Goal: Information Seeking & Learning: Learn about a topic

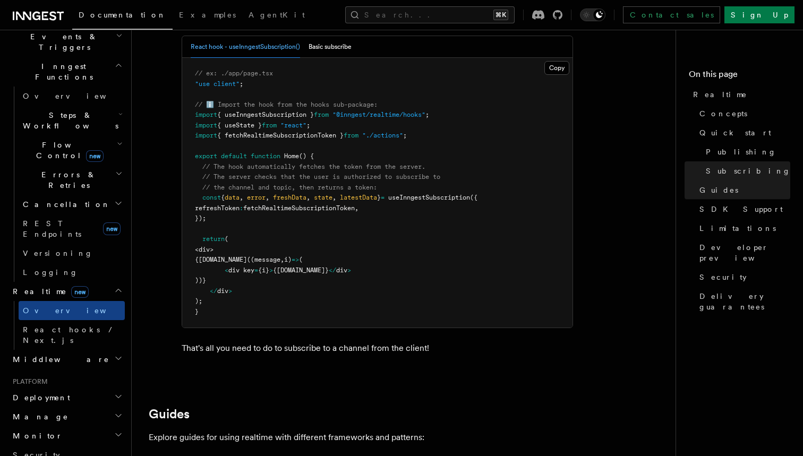
scroll to position [1925, 0]
click at [96, 320] on link "React hooks / Next.js" at bounding box center [72, 335] width 106 height 30
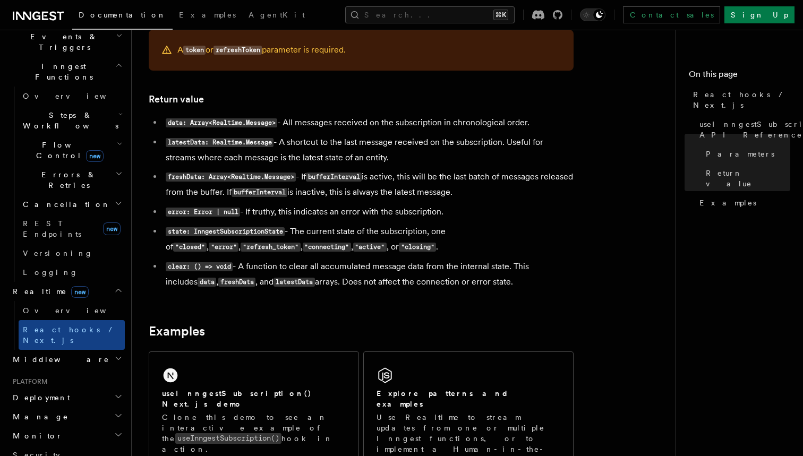
scroll to position [848, 0]
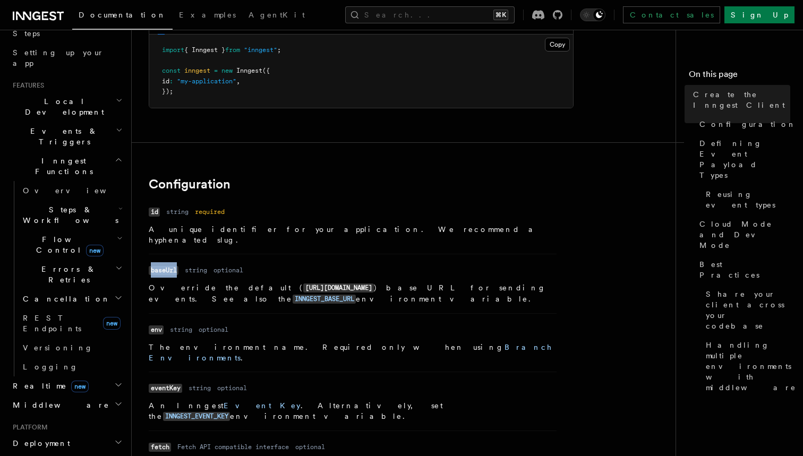
scroll to position [162, 0]
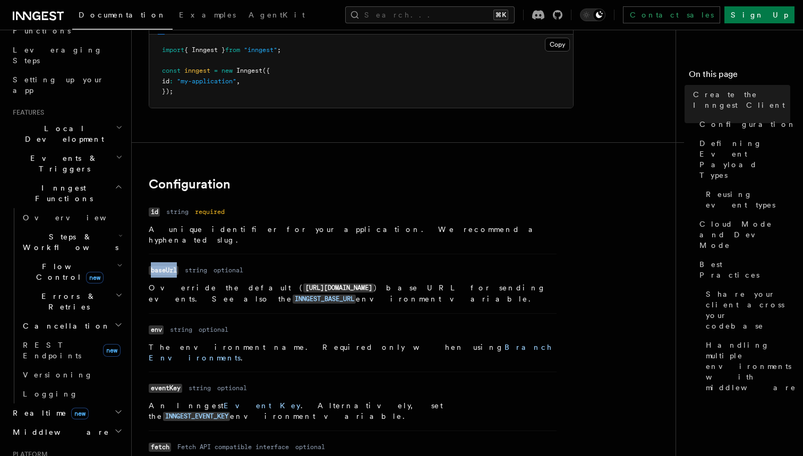
click at [75, 149] on h2 "Events & Triggers" at bounding box center [67, 164] width 116 height 30
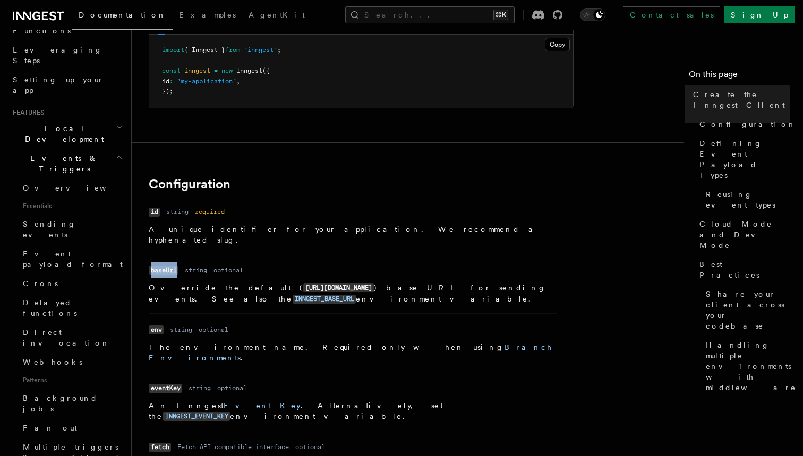
click at [75, 149] on h2 "Events & Triggers" at bounding box center [67, 164] width 116 height 30
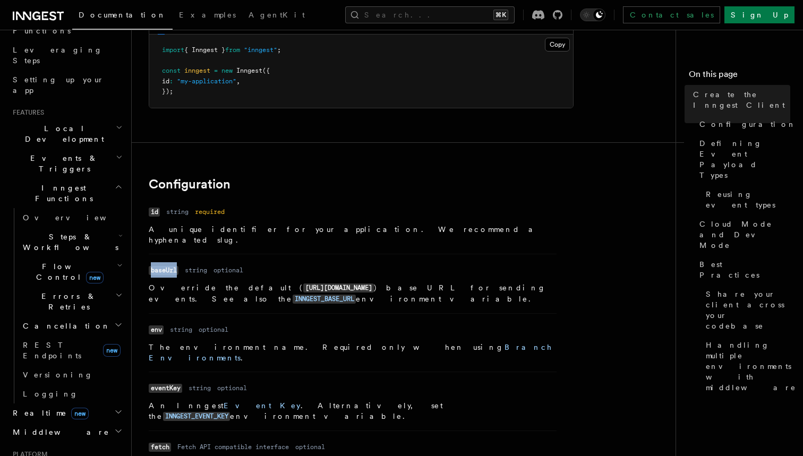
click at [75, 123] on span "Local Development" at bounding box center [62, 133] width 107 height 21
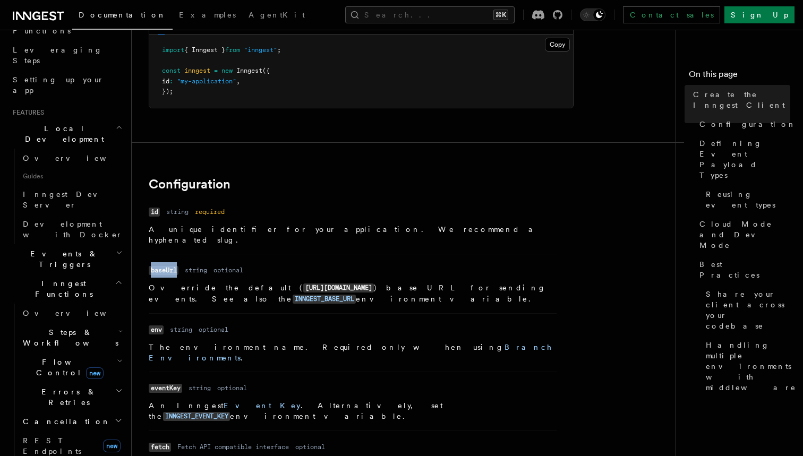
click at [75, 123] on span "Local Development" at bounding box center [62, 133] width 107 height 21
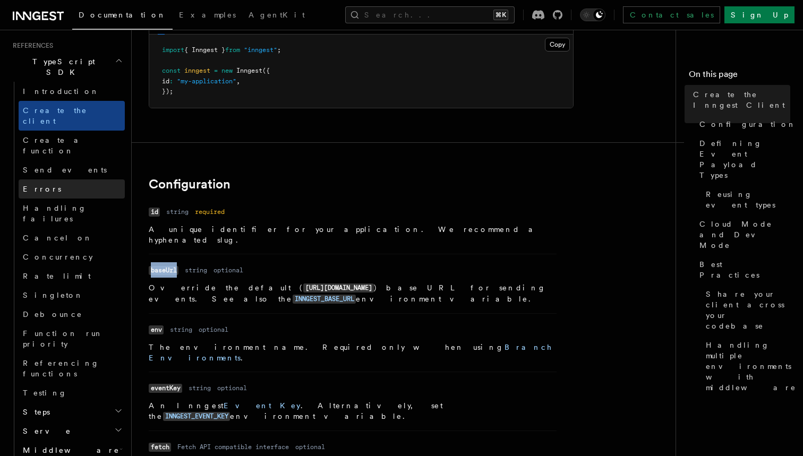
scroll to position [730, 0]
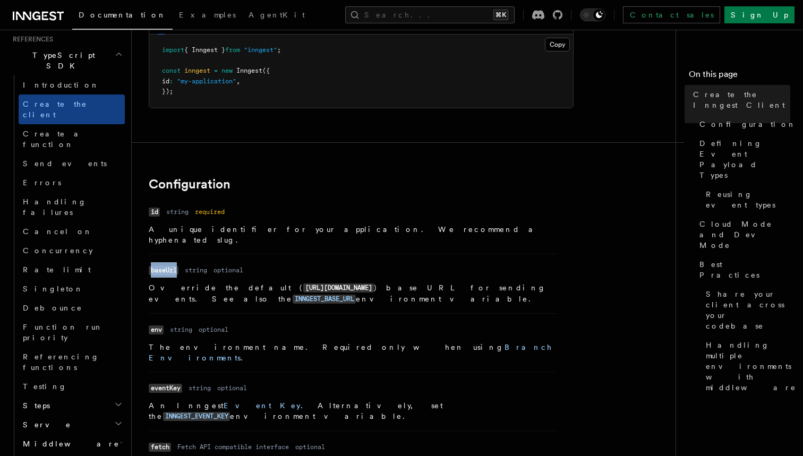
click at [81, 396] on h2 "Steps" at bounding box center [72, 405] width 106 height 19
click at [80, 396] on h2 "Steps" at bounding box center [72, 405] width 106 height 19
click at [68, 416] on h2 "Serve" at bounding box center [72, 425] width 106 height 19
click at [70, 435] on h2 "Middleware" at bounding box center [72, 444] width 106 height 19
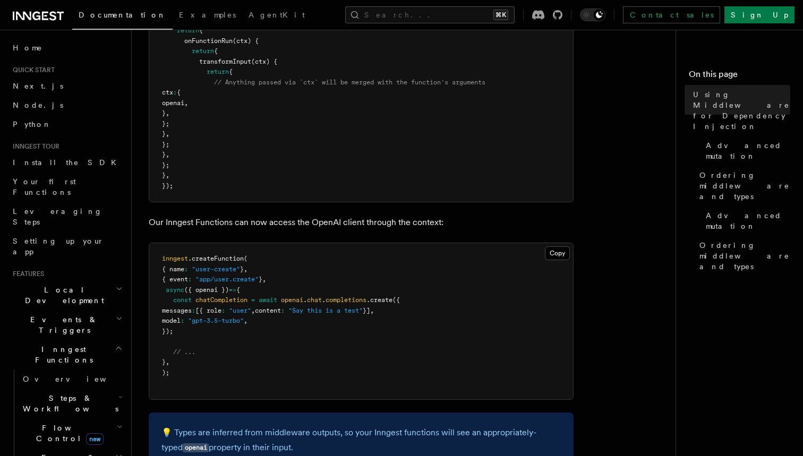
scroll to position [337, 0]
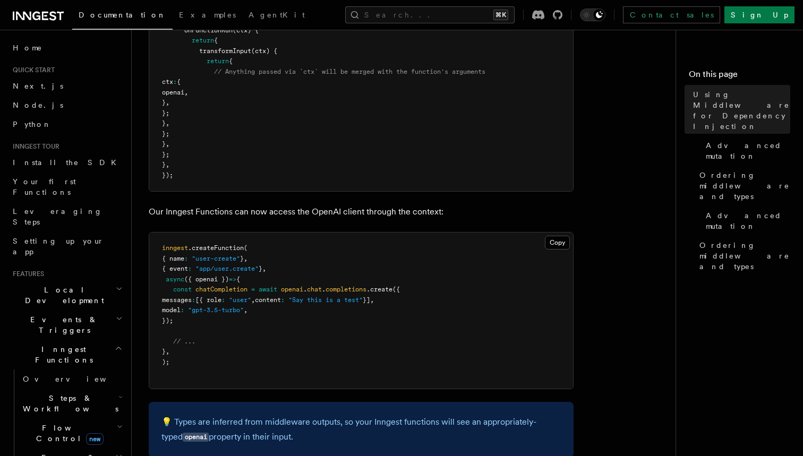
click at [57, 423] on span "Flow Control new" at bounding box center [68, 433] width 98 height 21
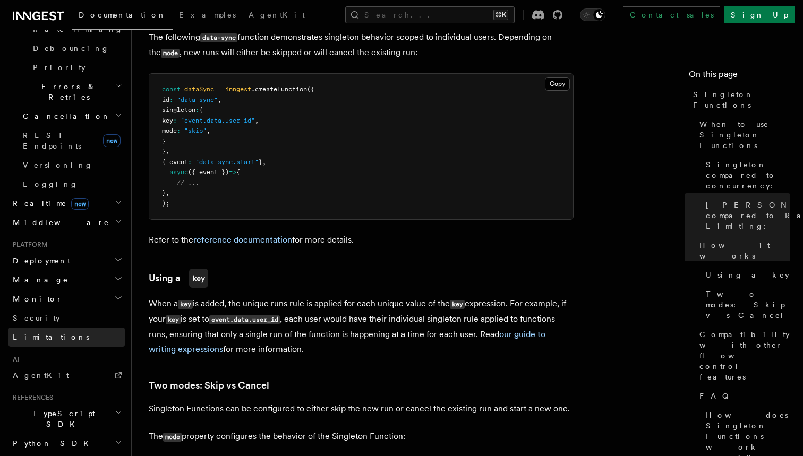
scroll to position [539, 0]
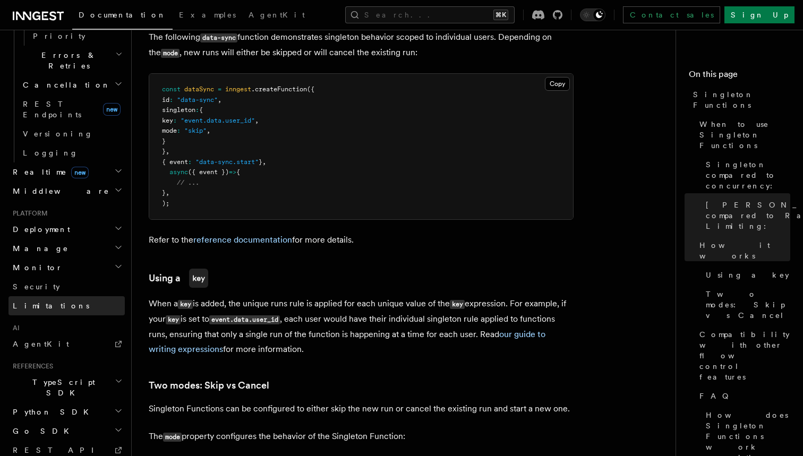
click at [69, 297] on link "Limitations" at bounding box center [67, 306] width 116 height 19
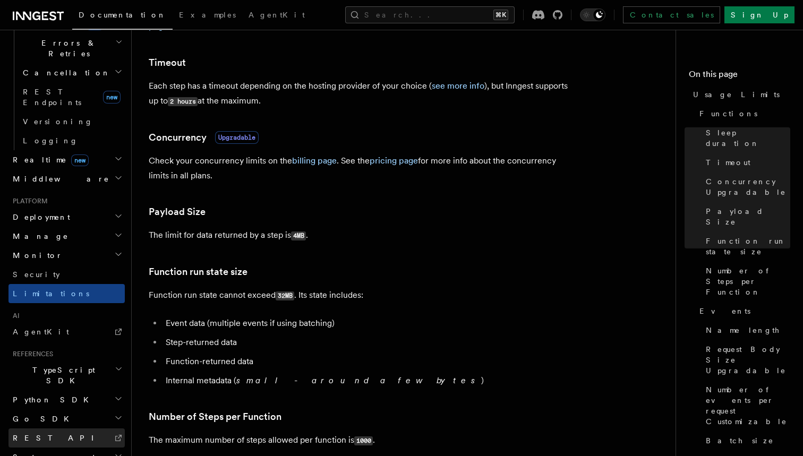
scroll to position [292, 0]
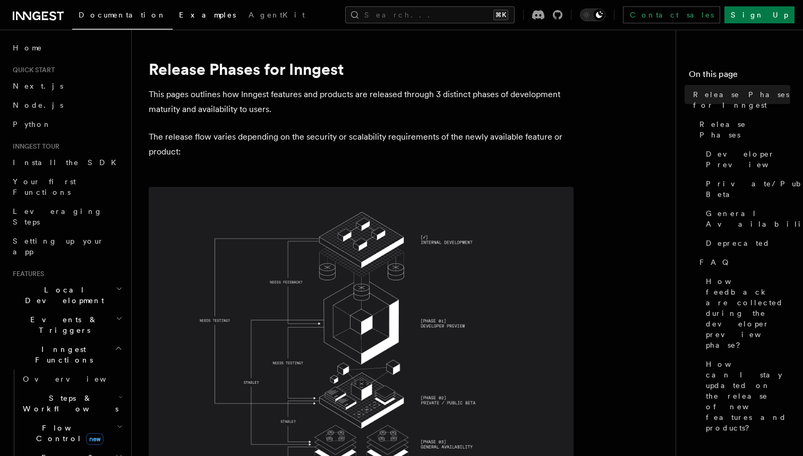
click at [179, 15] on span "Examples" at bounding box center [207, 15] width 57 height 9
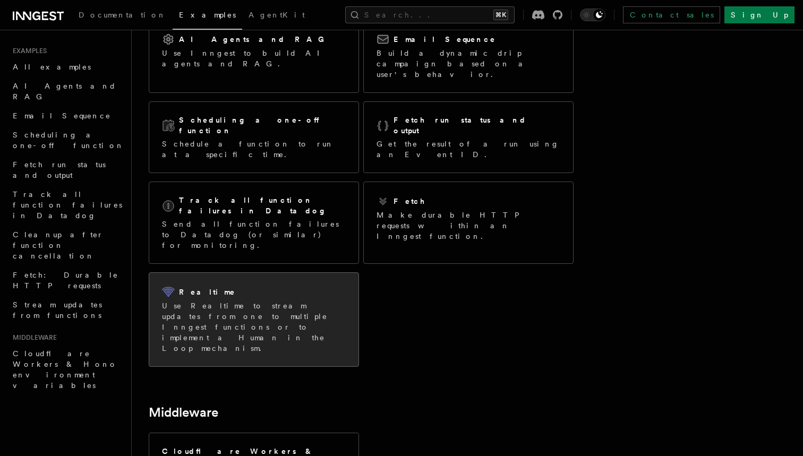
scroll to position [132, 0]
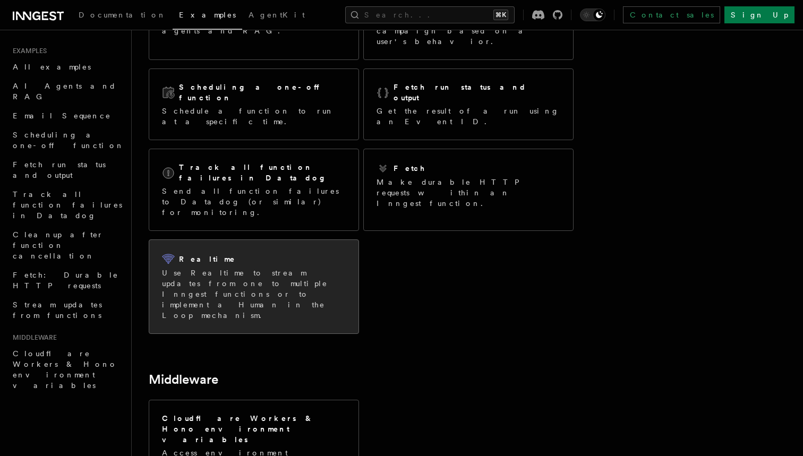
click at [293, 268] on p "Use Realtime to stream updates from one to multiple Inngest functions or to imp…" at bounding box center [254, 294] width 184 height 53
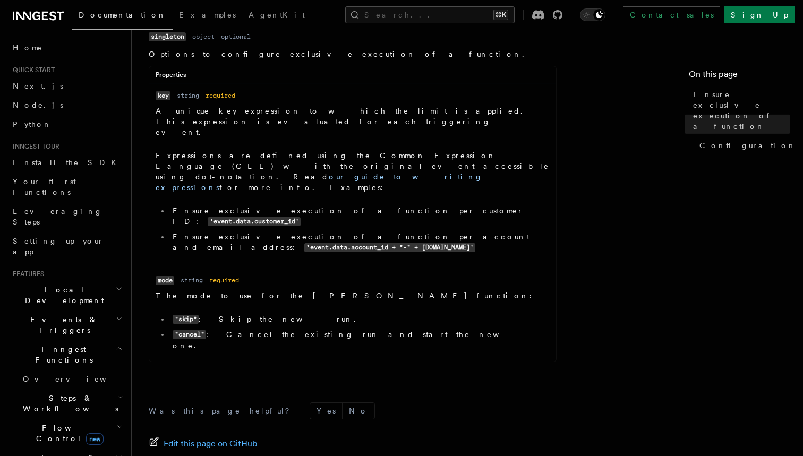
scroll to position [359, 0]
click at [110, 419] on h2 "Flow Control new" at bounding box center [72, 434] width 106 height 30
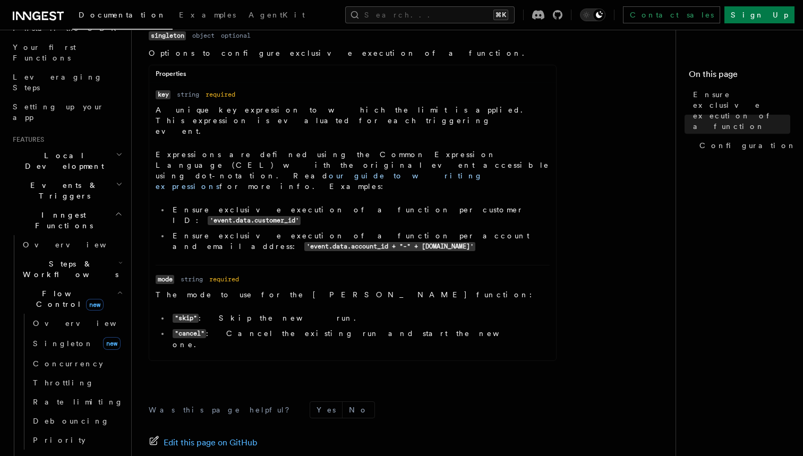
scroll to position [148, 0]
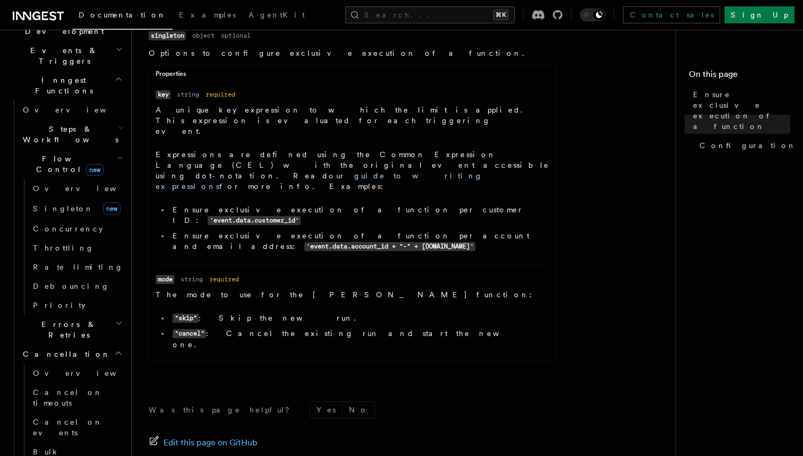
scroll to position [270, 0]
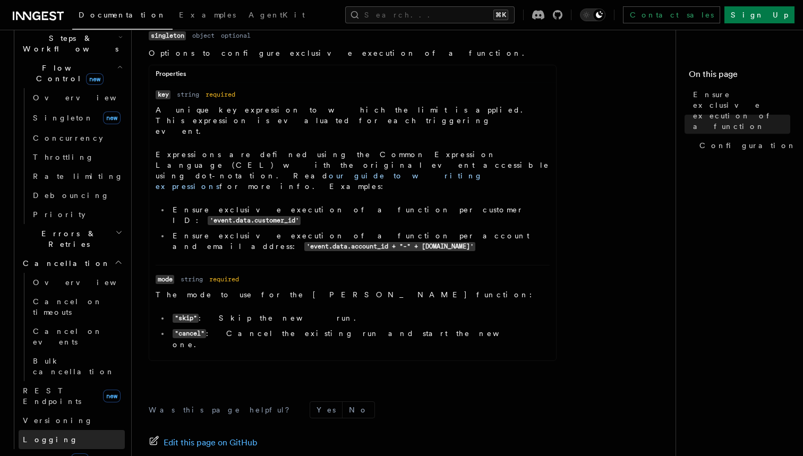
scroll to position [369, 0]
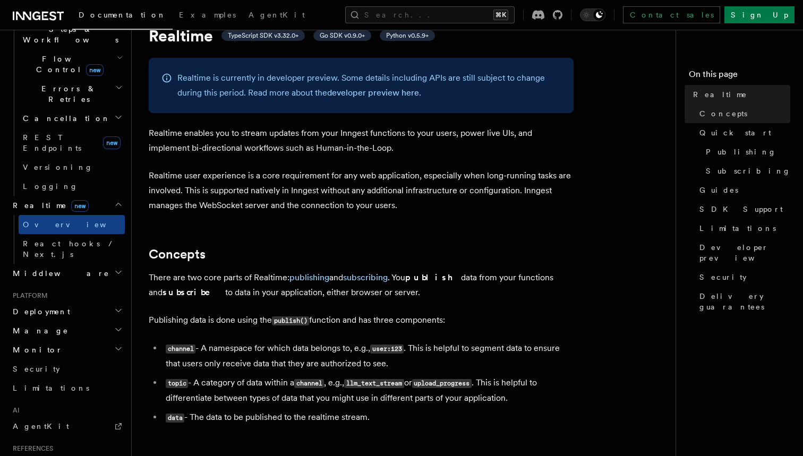
scroll to position [45, 0]
click at [218, 275] on p "There are two core parts of Realtime: publishing and subscribing . You publish …" at bounding box center [361, 284] width 425 height 30
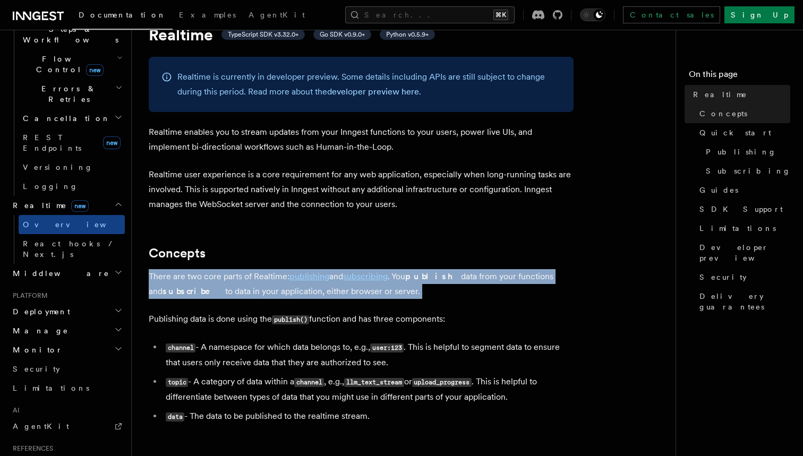
click at [218, 275] on p "There are two core parts of Realtime: publishing and subscribing . You publish …" at bounding box center [361, 284] width 425 height 30
click at [456, 280] on p "There are two core parts of Realtime: publishing and subscribing . You publish …" at bounding box center [361, 284] width 425 height 30
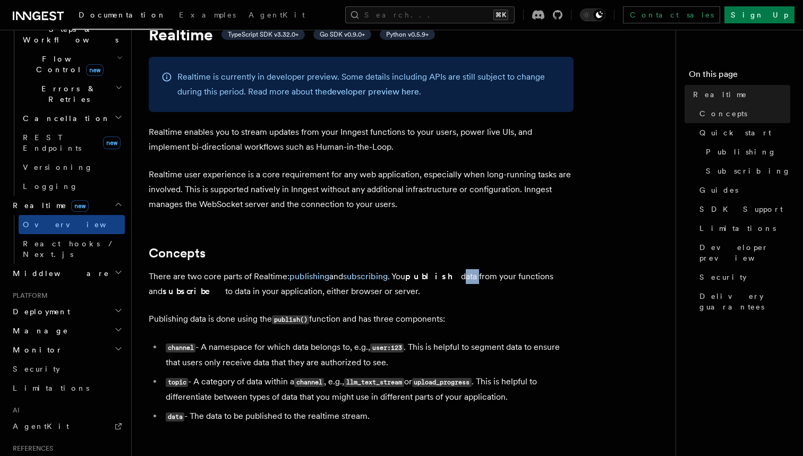
click at [456, 280] on p "There are two core parts of Realtime: publishing and subscribing . You publish …" at bounding box center [361, 284] width 425 height 30
click at [236, 277] on p "There are two core parts of Realtime: publishing and subscribing . You publish …" at bounding box center [361, 284] width 425 height 30
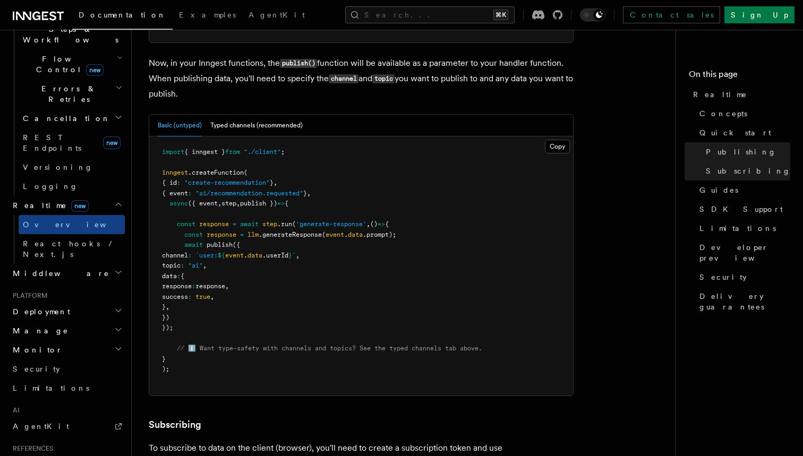
scroll to position [887, 0]
click at [253, 125] on button "Typed channels (recommended)" at bounding box center [256, 126] width 92 height 22
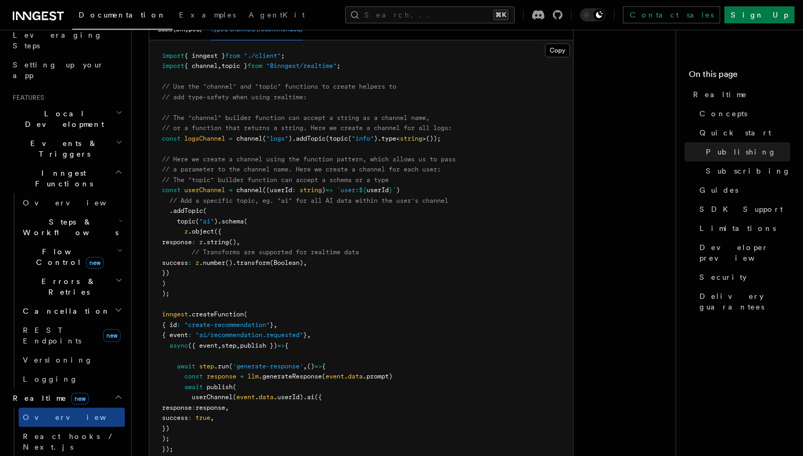
scroll to position [170, 0]
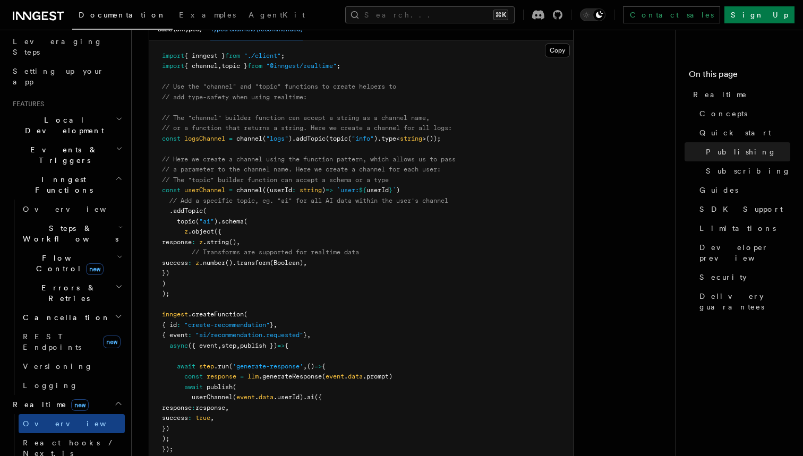
click at [89, 219] on h2 "Steps & Workflows" at bounding box center [72, 234] width 106 height 30
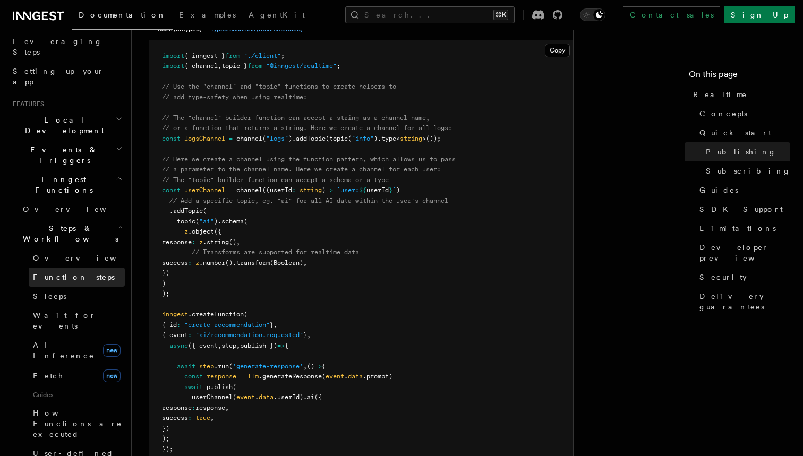
click at [83, 268] on link "Function steps" at bounding box center [77, 277] width 96 height 19
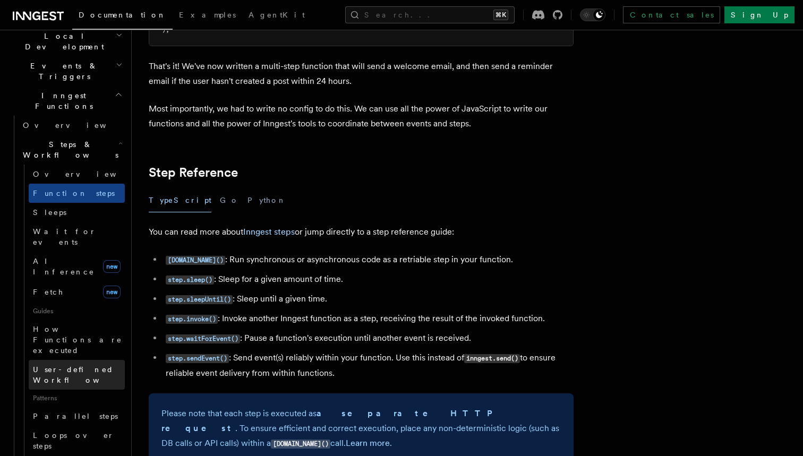
scroll to position [255, 0]
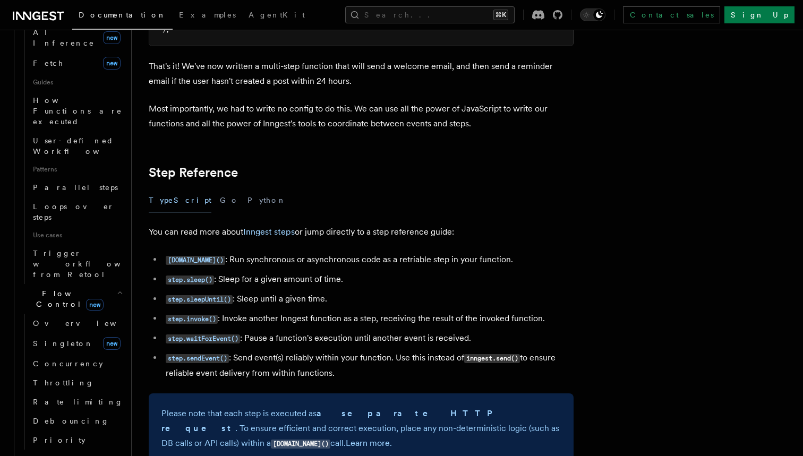
scroll to position [506, 0]
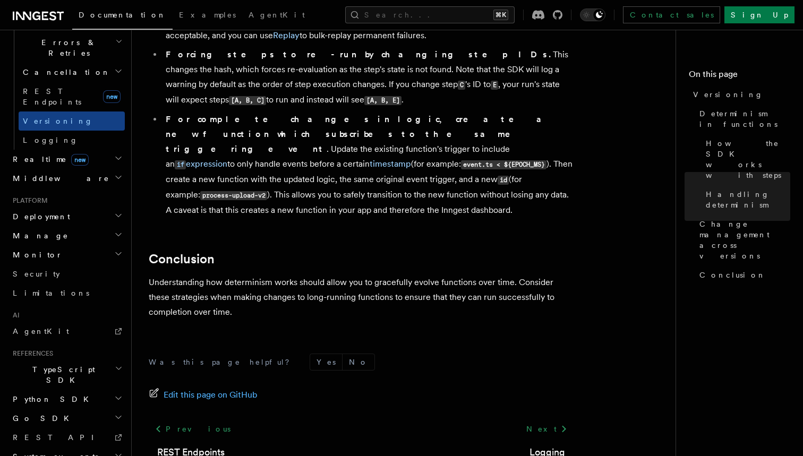
scroll to position [415, 0]
click at [60, 365] on span "TypeScript SDK" at bounding box center [62, 375] width 106 height 21
click at [74, 445] on span "Create a function" at bounding box center [54, 454] width 63 height 19
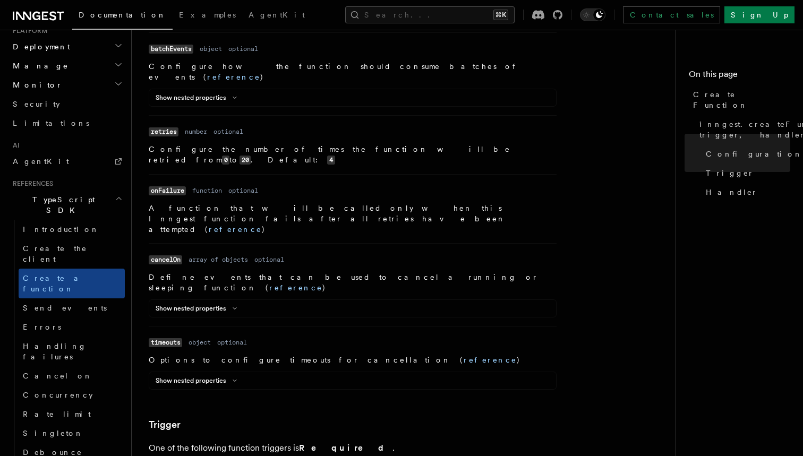
scroll to position [587, 0]
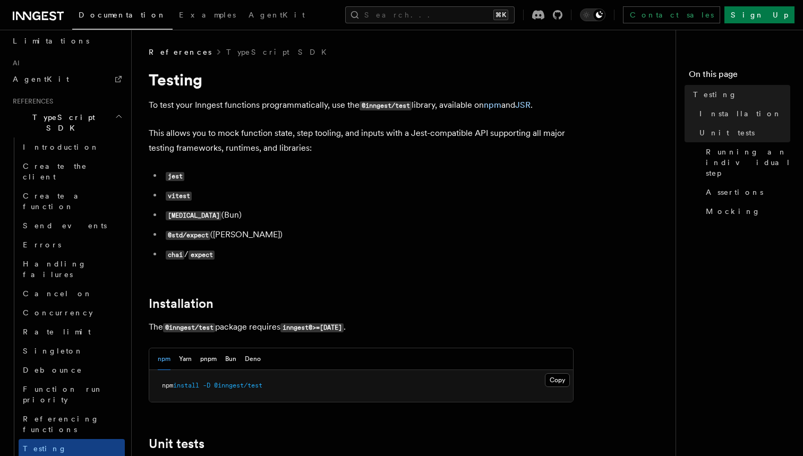
scroll to position [669, 0]
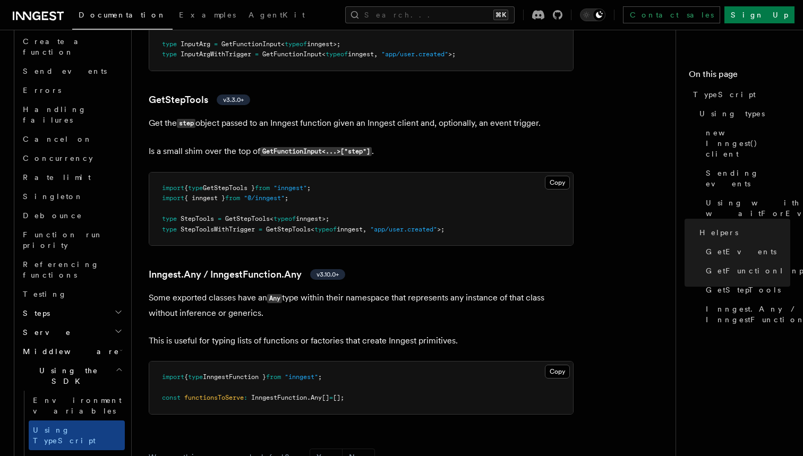
scroll to position [836, 0]
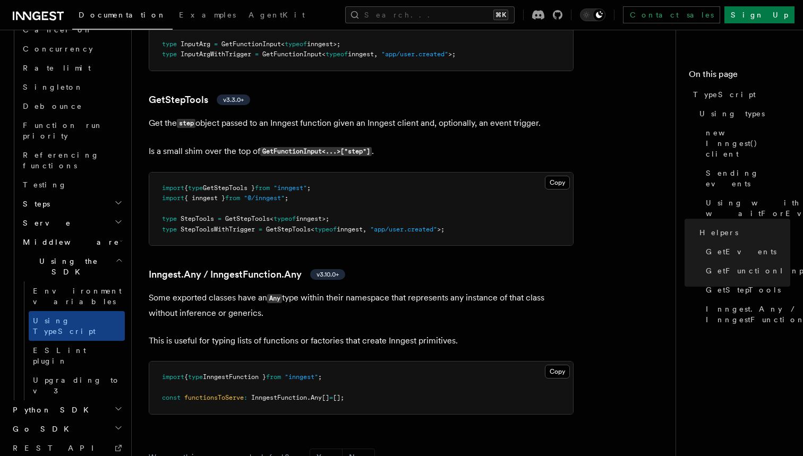
scroll to position [931, 0]
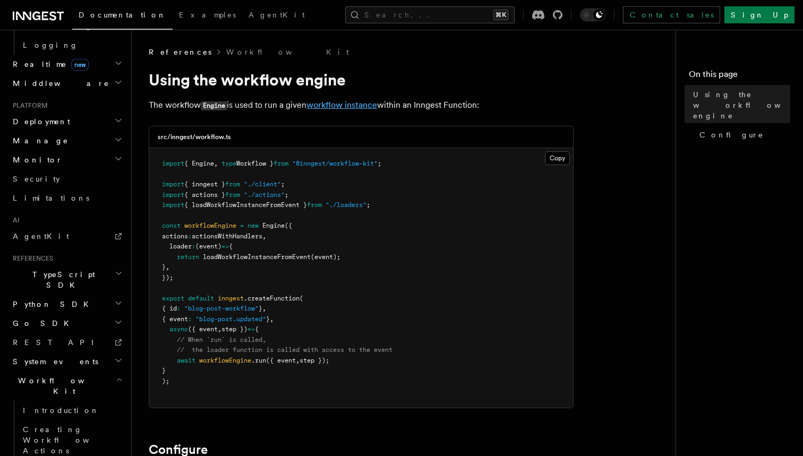
click at [347, 103] on link "workflow instance" at bounding box center [342, 105] width 71 height 10
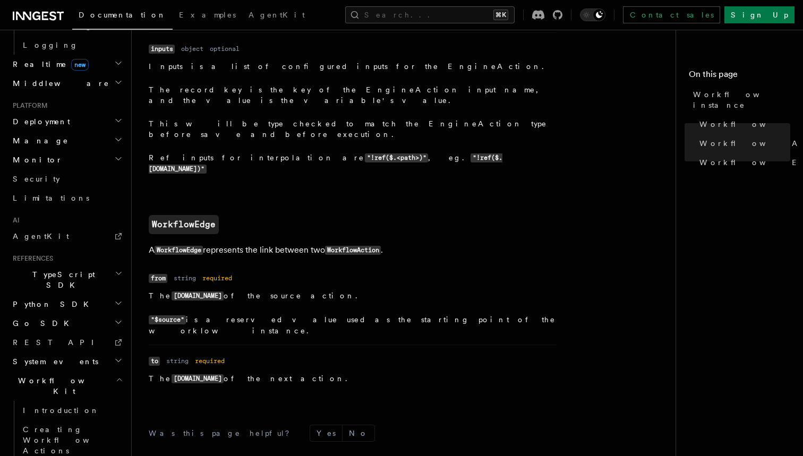
scroll to position [1128, 0]
click at [60, 357] on span "System events" at bounding box center [54, 362] width 90 height 11
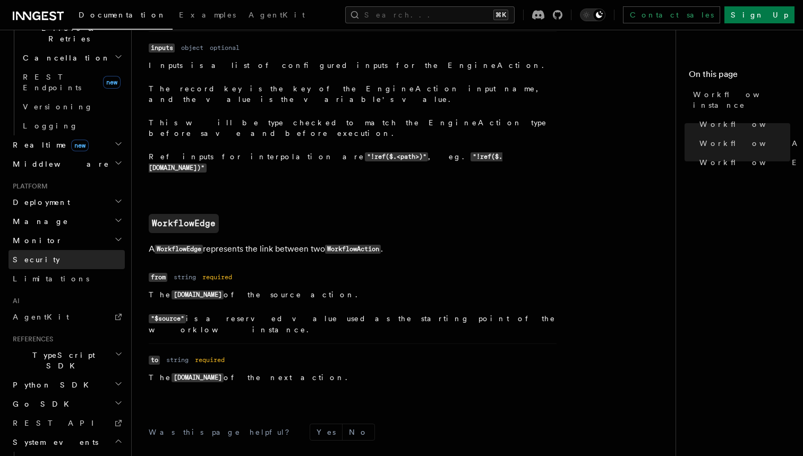
scroll to position [429, 0]
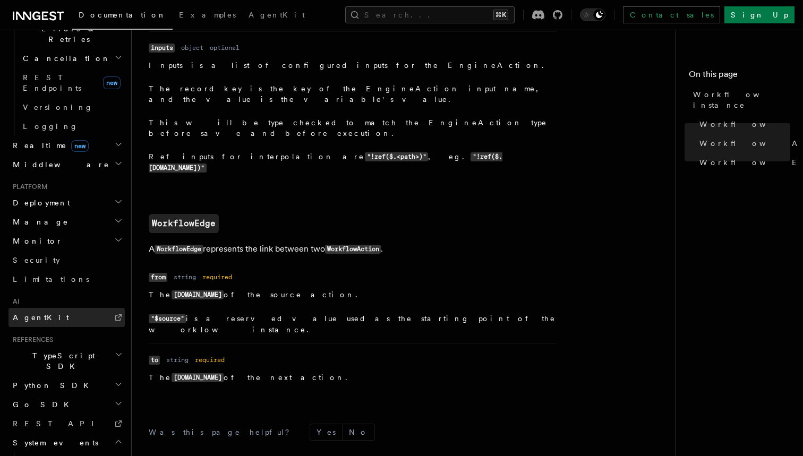
click at [58, 308] on link "AgentKit" at bounding box center [67, 317] width 116 height 19
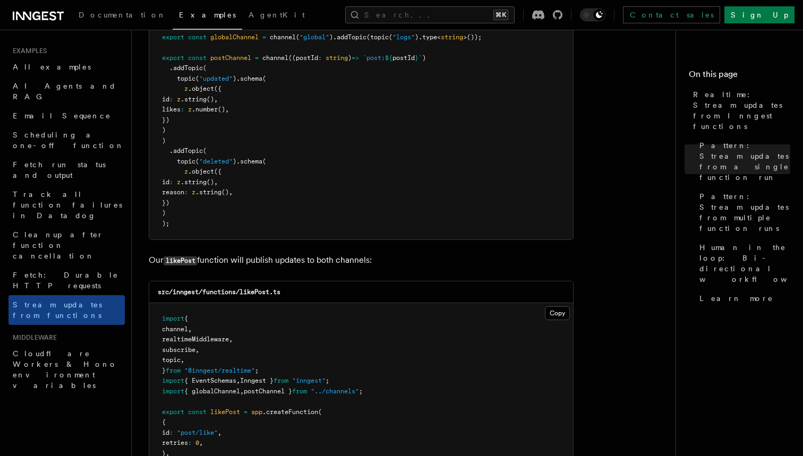
scroll to position [1056, 0]
